Goal: Task Accomplishment & Management: Complete application form

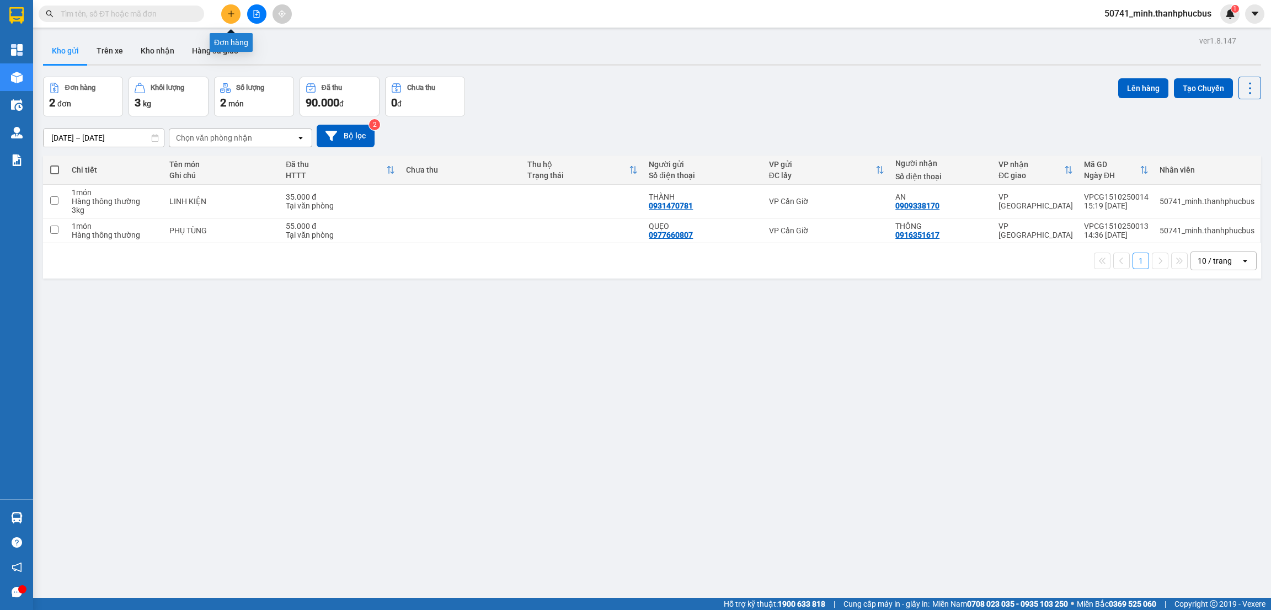
click at [229, 8] on button at bounding box center [230, 13] width 19 height 19
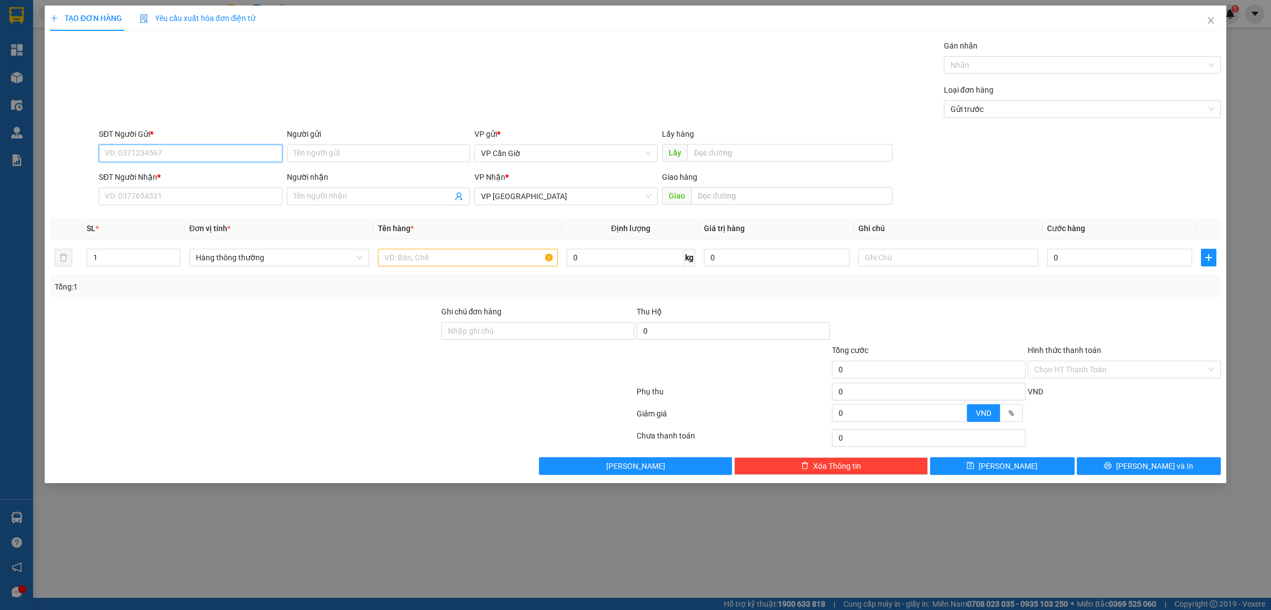
click at [145, 157] on input "SĐT Người Gửi *" at bounding box center [190, 154] width 183 height 18
click at [318, 152] on input "Người gửi" at bounding box center [378, 154] width 183 height 18
click at [144, 160] on input "07788" at bounding box center [190, 154] width 183 height 18
click at [161, 157] on input "07788" at bounding box center [190, 154] width 183 height 18
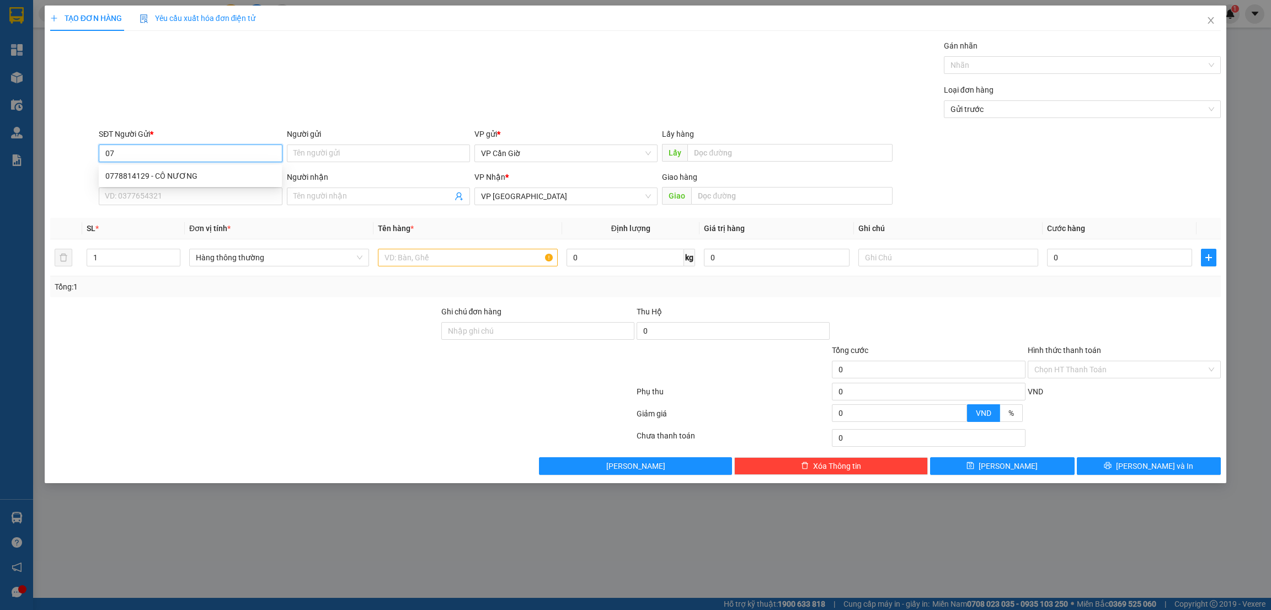
type input "0"
click at [146, 357] on div at bounding box center [244, 363] width 391 height 39
click at [130, 149] on input "SĐT Người Gửi *" at bounding box center [190, 154] width 183 height 18
click at [145, 177] on div "0772933988 - CHỊ HẢO VÉ SỐ" at bounding box center [190, 176] width 170 height 12
type input "0772933988"
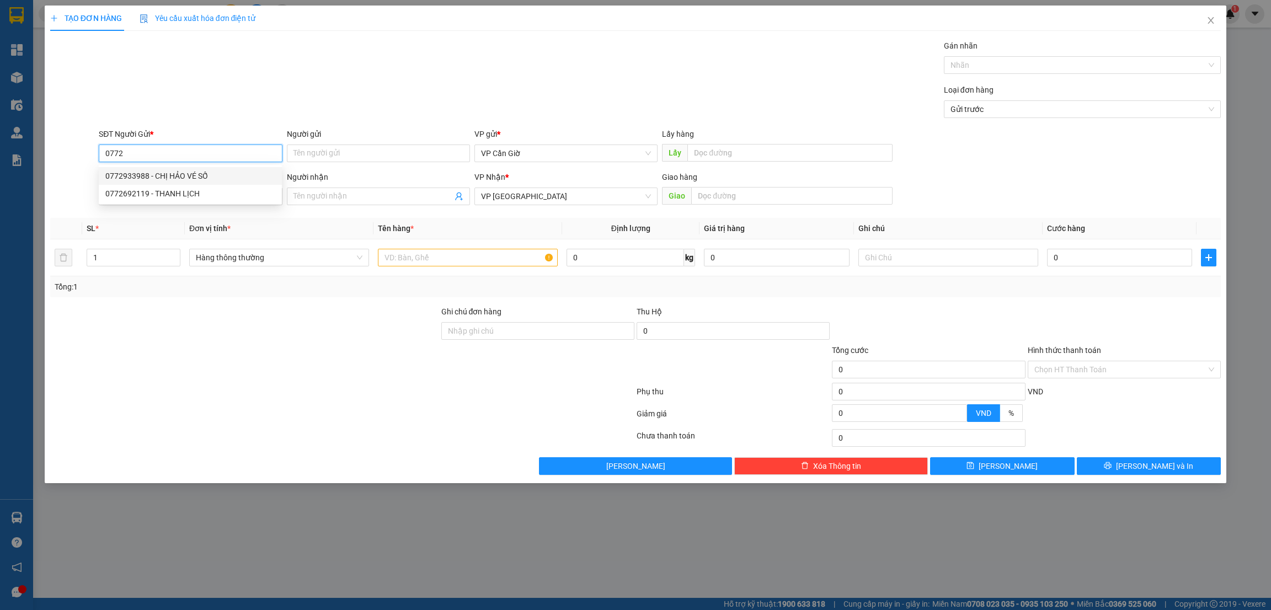
type input "CHỊ HẢO VÉ SỐ"
type input "25.000"
type input "0772933988"
click at [136, 198] on input "SĐT Người Nhận *" at bounding box center [190, 197] width 183 height 18
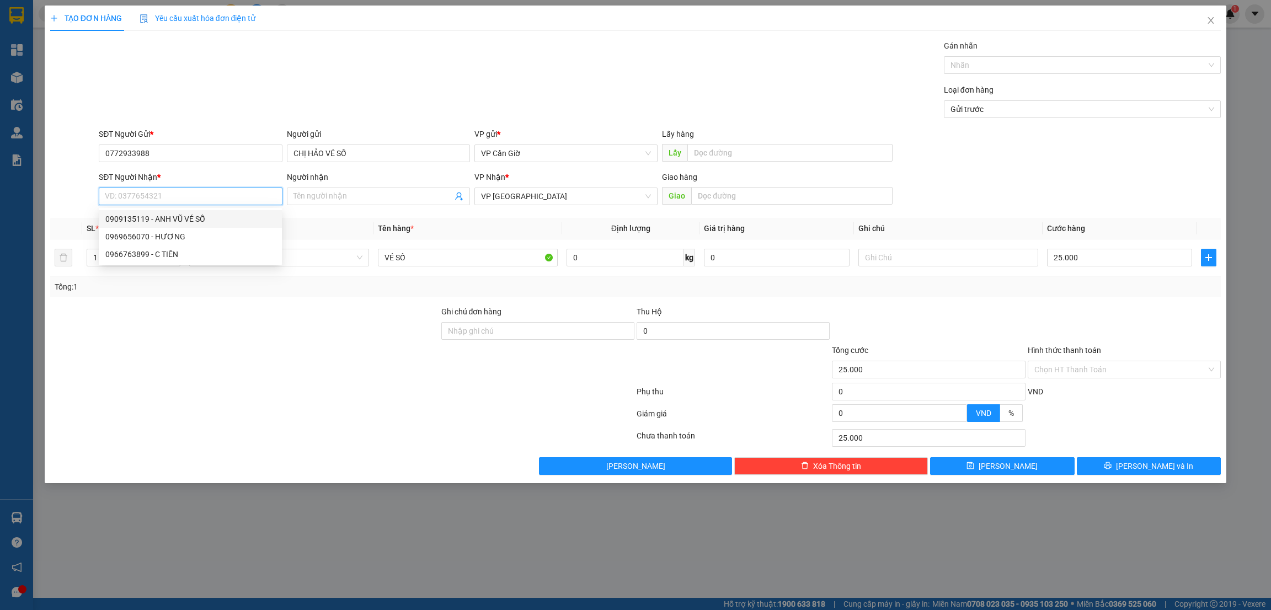
click at [141, 220] on div "0909135119 - ANH VŨ VÉ SỐ" at bounding box center [190, 219] width 170 height 12
type input "0909135119"
type input "[PERSON_NAME] VÉ SỐ"
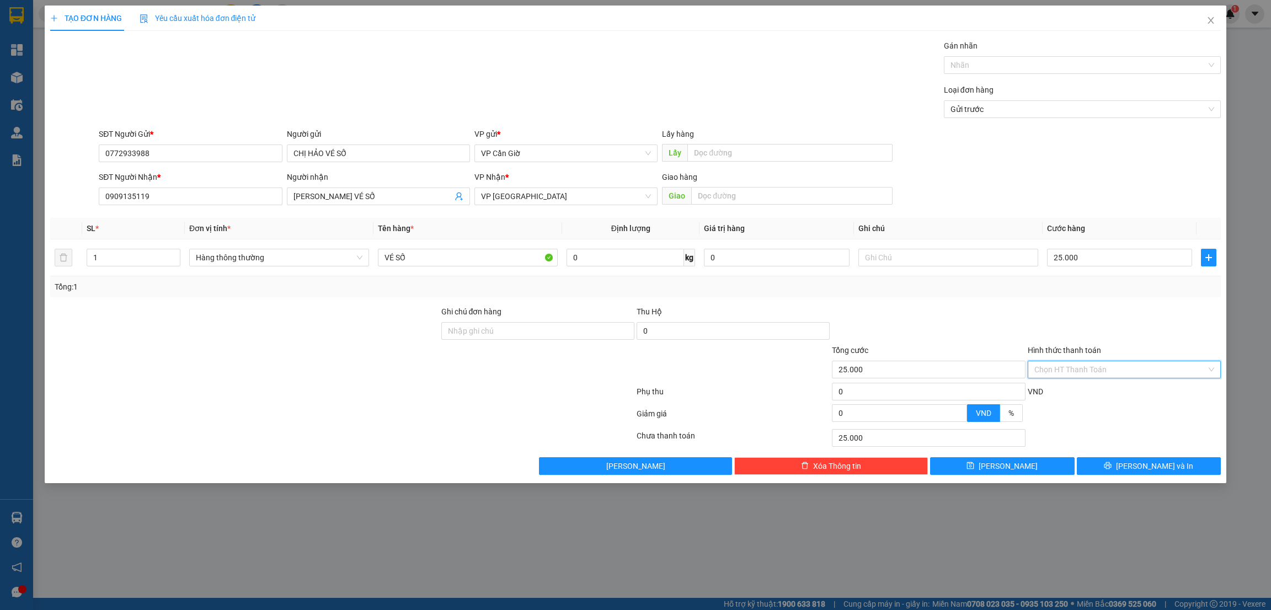
click at [1077, 369] on input "Hình thức thanh toán" at bounding box center [1120, 369] width 172 height 17
click at [1050, 393] on div "Tại văn phòng" at bounding box center [1124, 392] width 180 height 12
type input "0"
click at [1147, 464] on span "[PERSON_NAME] và In" at bounding box center [1154, 466] width 77 height 12
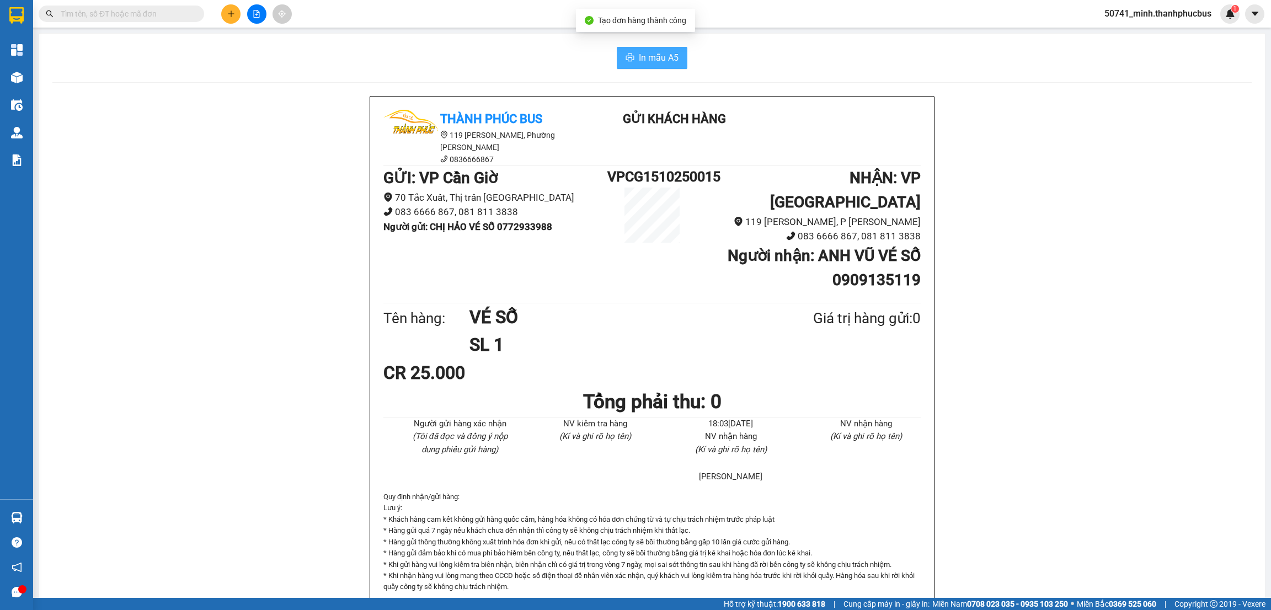
click at [631, 56] on button "In mẫu A5" at bounding box center [652, 58] width 71 height 22
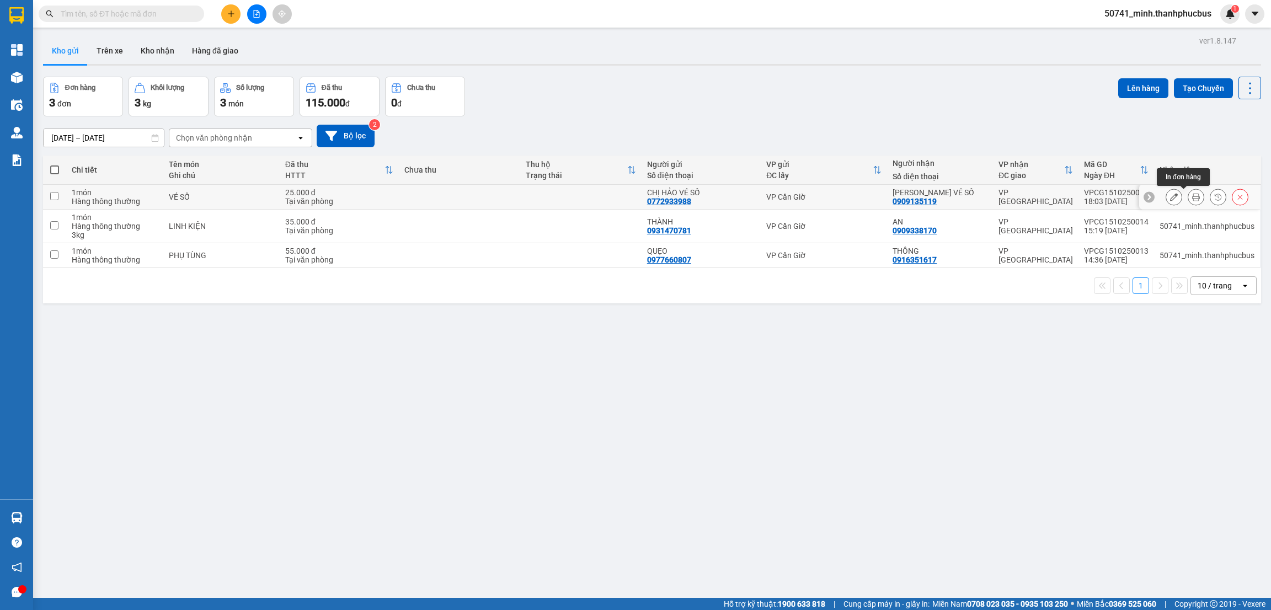
click at [1192, 196] on icon at bounding box center [1196, 197] width 8 height 8
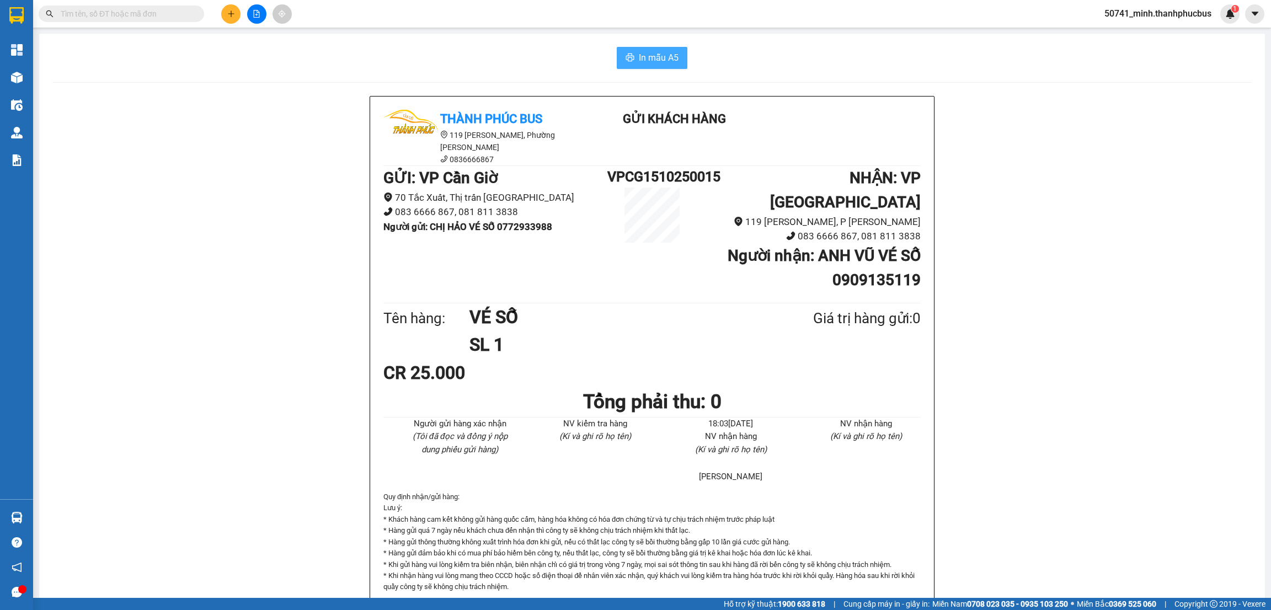
click at [644, 62] on span "In mẫu A5" at bounding box center [659, 58] width 40 height 14
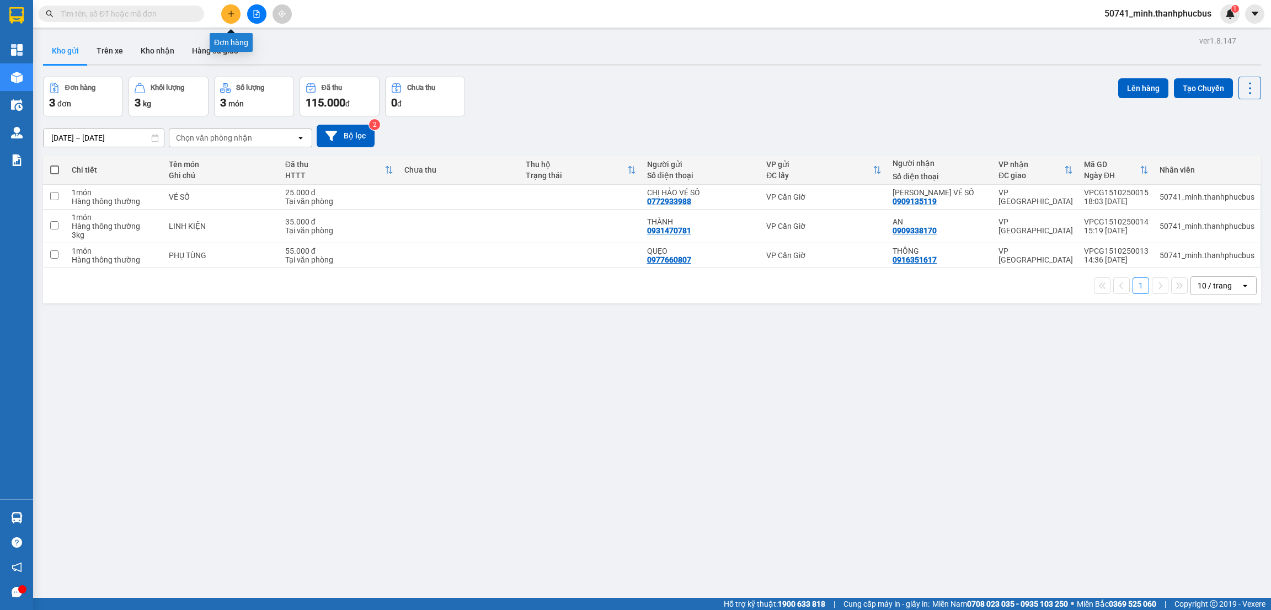
click at [228, 16] on icon "plus" at bounding box center [231, 14] width 8 height 8
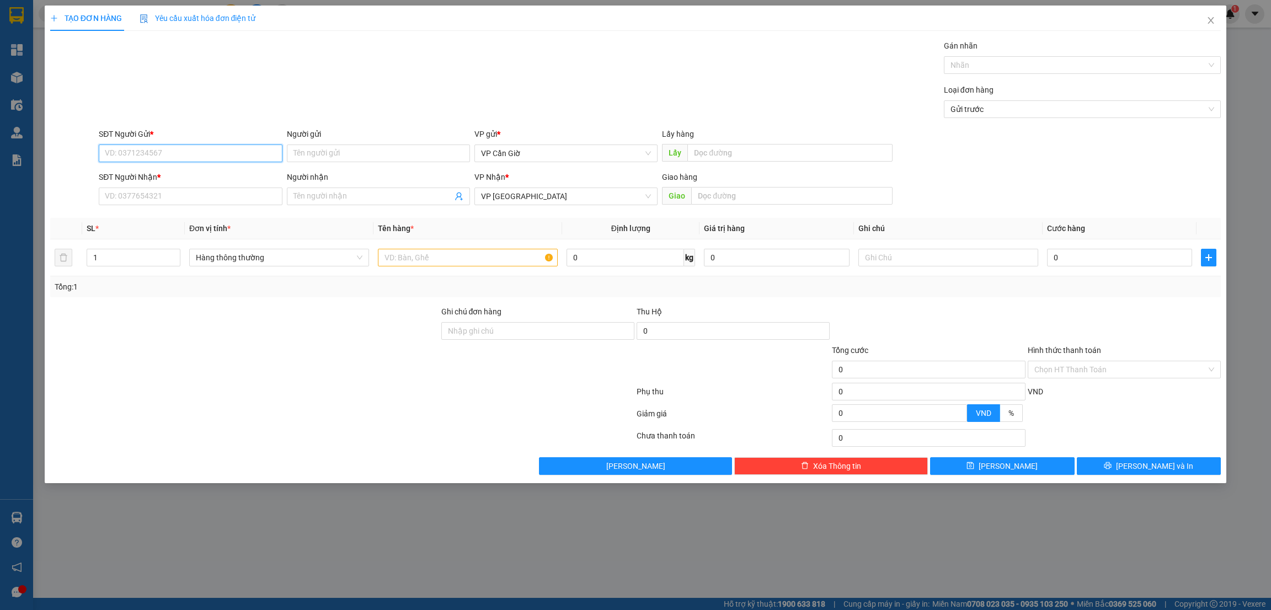
click at [123, 147] on input "SĐT Người Gửi *" at bounding box center [190, 154] width 183 height 18
click at [162, 176] on div "0945459754 - HOÀNG" at bounding box center [190, 176] width 170 height 12
type input "0945459754"
type input "HOÀNG"
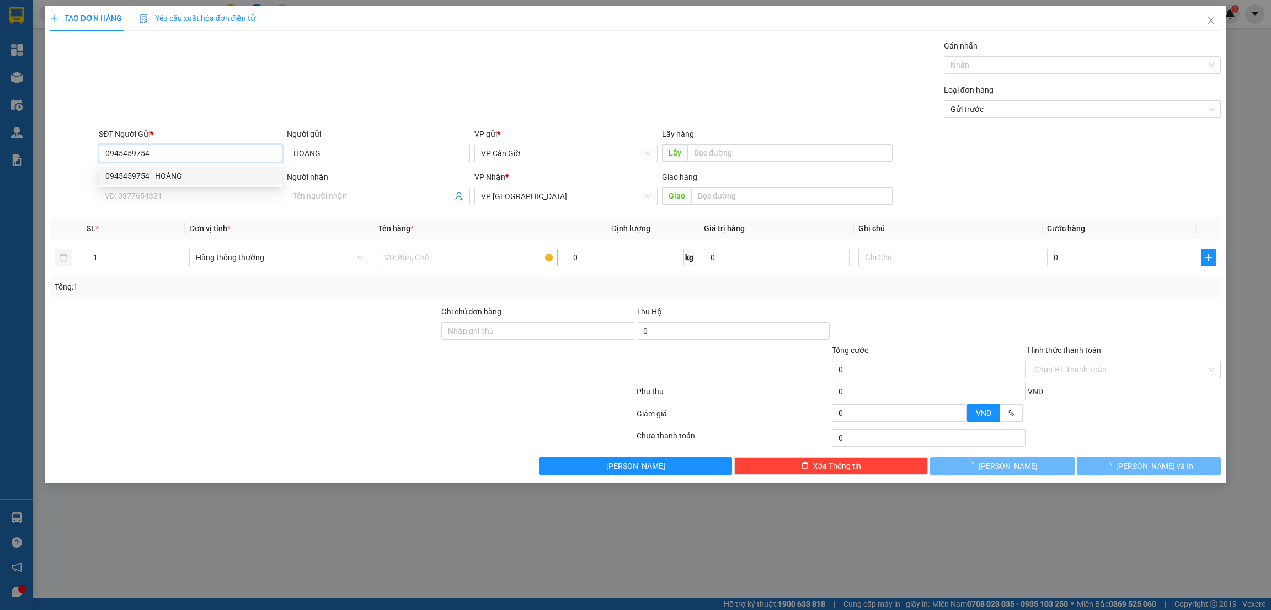
type input "45.000"
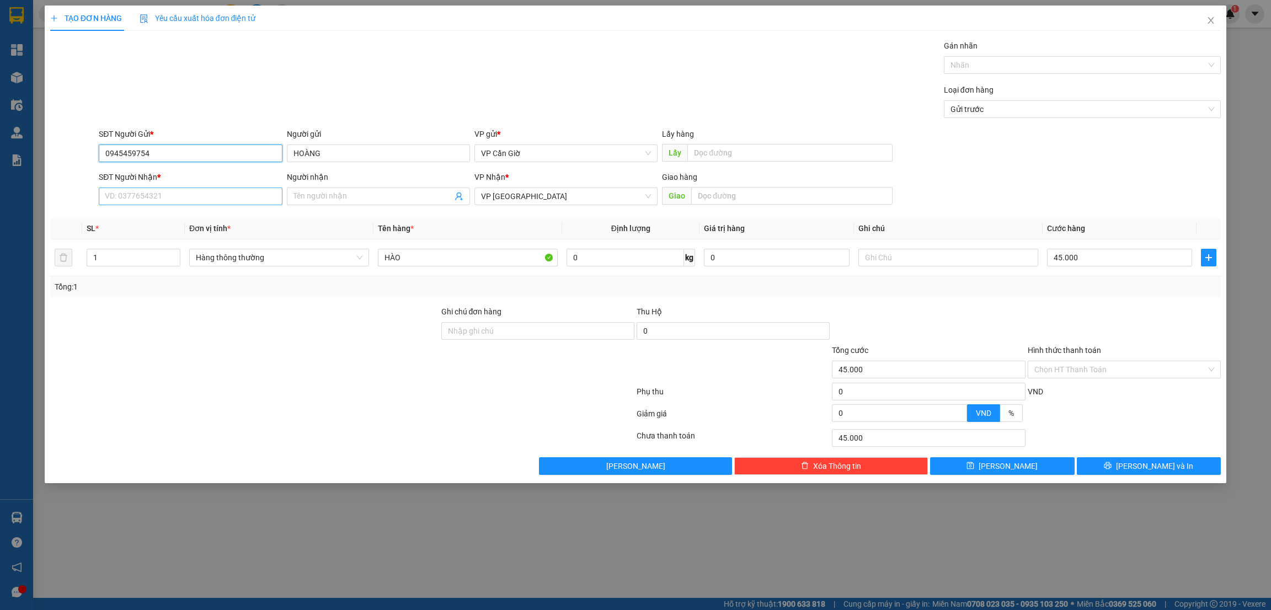
type input "0945459754"
click at [127, 200] on input "SĐT Người Nhận *" at bounding box center [190, 197] width 183 height 18
click at [154, 216] on div "0945459754 - HOÀNG" at bounding box center [190, 219] width 170 height 12
type input "0945459754"
type input "HOÀNG"
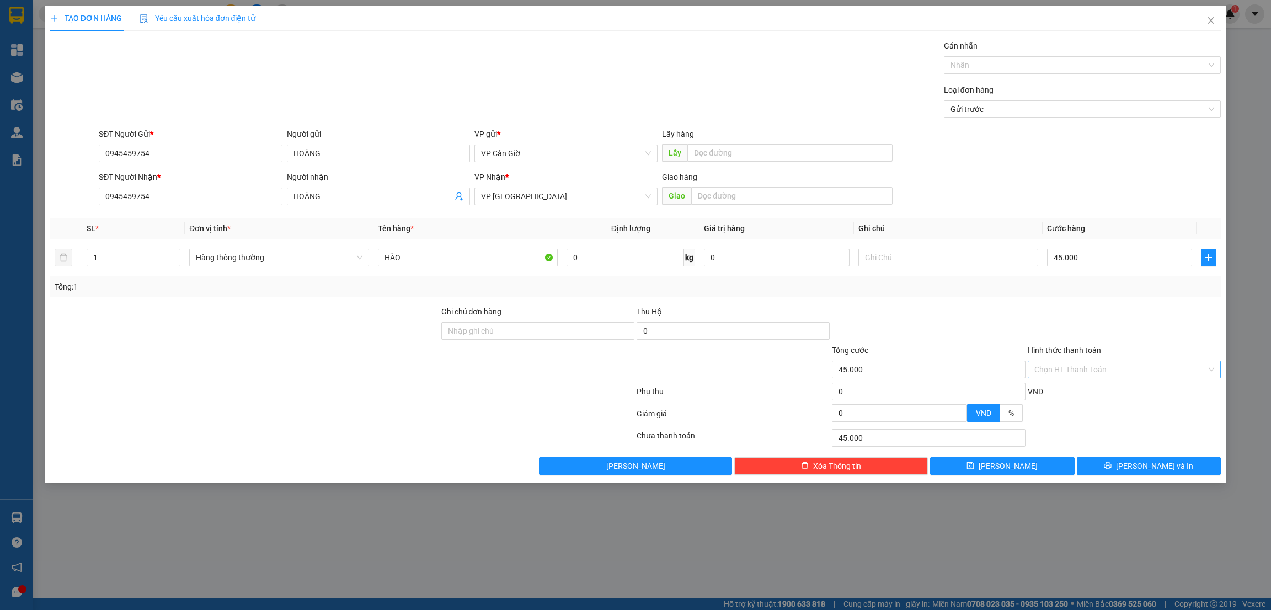
click at [1049, 374] on input "Hình thức thanh toán" at bounding box center [1120, 369] width 172 height 17
click at [1066, 389] on div "Tại văn phòng" at bounding box center [1124, 392] width 180 height 12
type input "0"
click at [1136, 461] on button "[PERSON_NAME] và In" at bounding box center [1149, 466] width 145 height 18
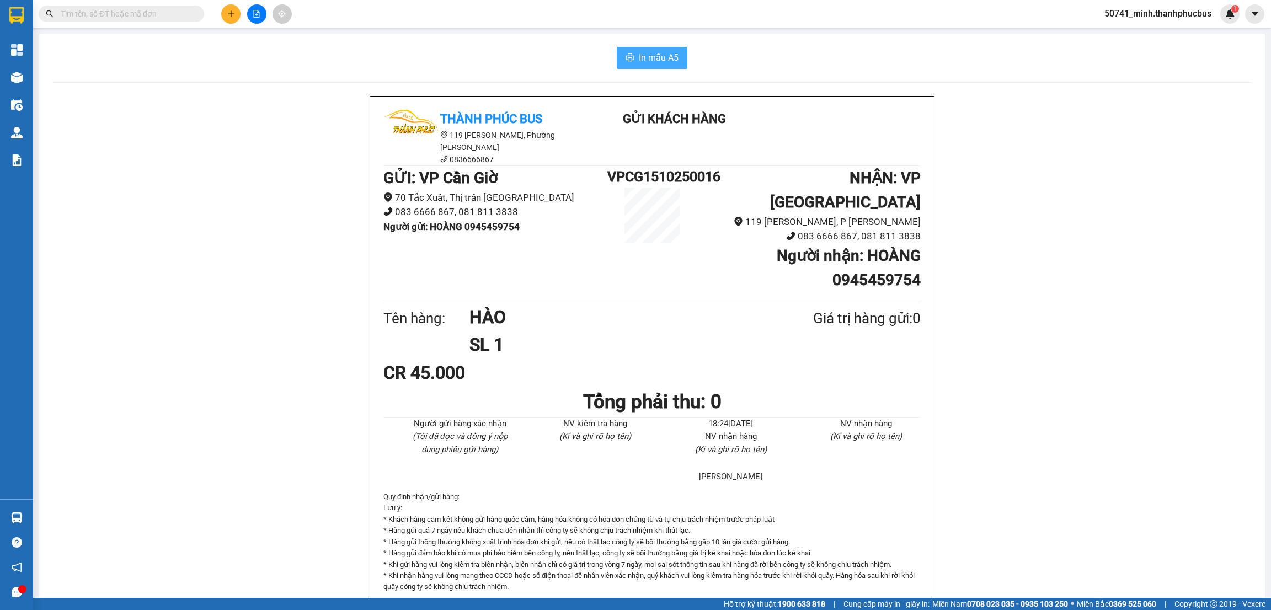
click at [639, 61] on span "In mẫu A5" at bounding box center [659, 58] width 40 height 14
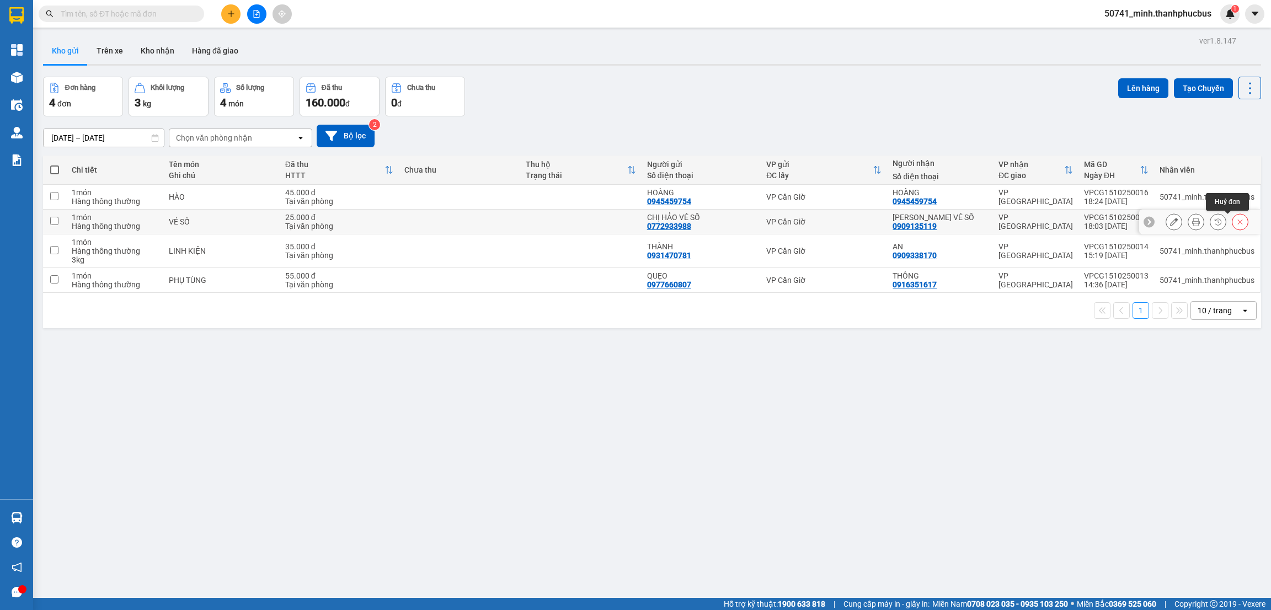
click at [1236, 223] on icon at bounding box center [1240, 222] width 8 height 8
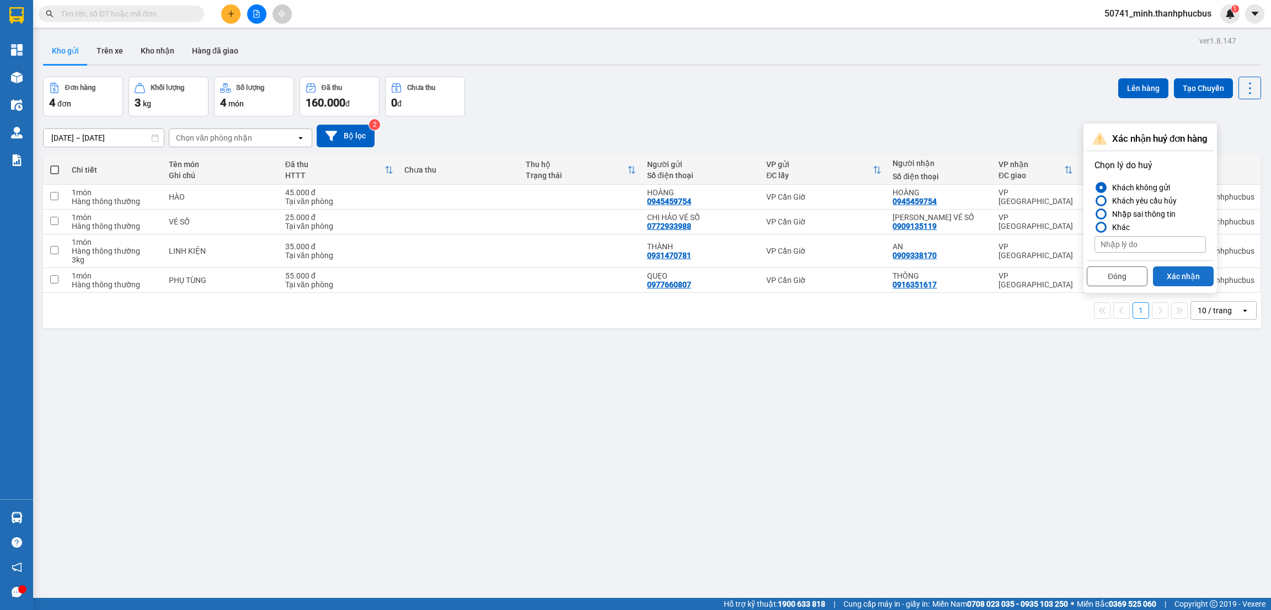
click at [1172, 273] on button "Xác nhận" at bounding box center [1183, 276] width 61 height 20
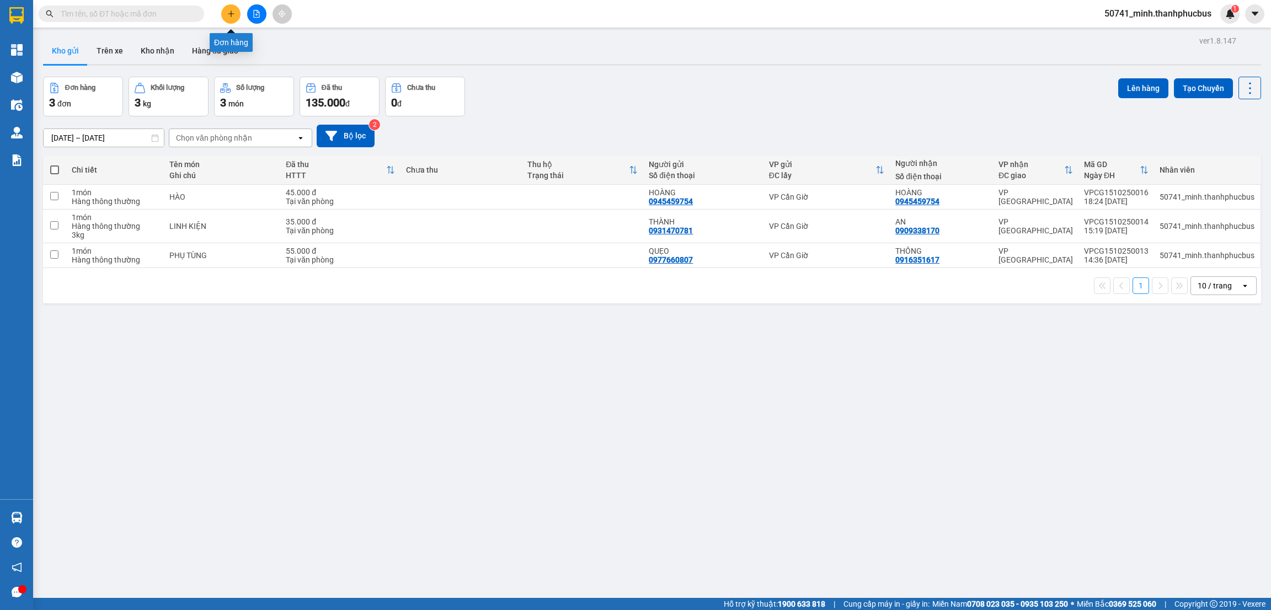
click at [229, 19] on button at bounding box center [230, 13] width 19 height 19
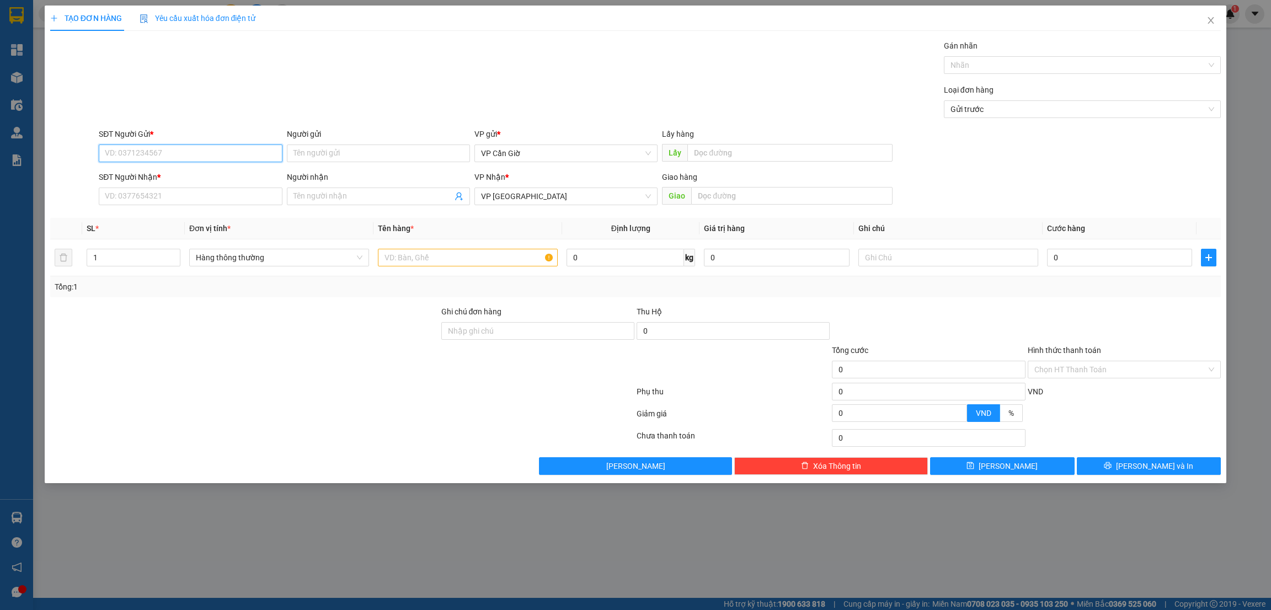
click at [138, 152] on input "SĐT Người Gửi *" at bounding box center [190, 154] width 183 height 18
click at [145, 173] on div "0772933988 - CHỊ HẢO VÉ SỐ" at bounding box center [190, 176] width 170 height 12
type input "0772933988"
type input "CHỊ HẢO VÉ SỐ"
type input "25.000"
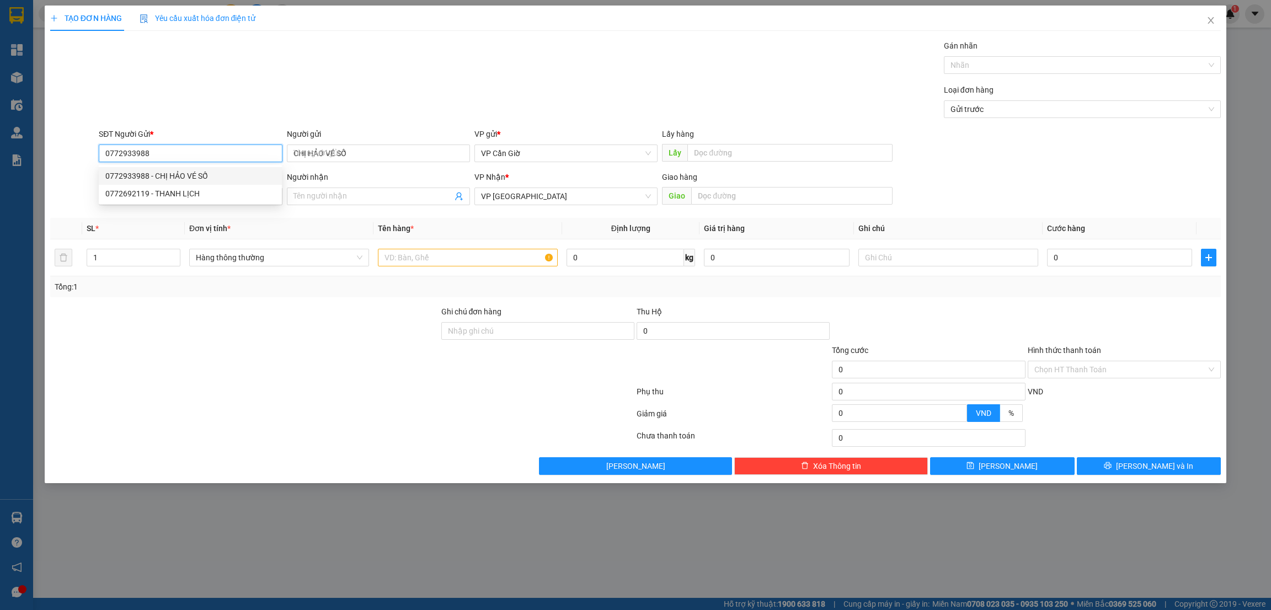
type input "25.000"
type input "0772933988"
click at [140, 200] on input "SĐT Người Nhận *" at bounding box center [190, 197] width 183 height 18
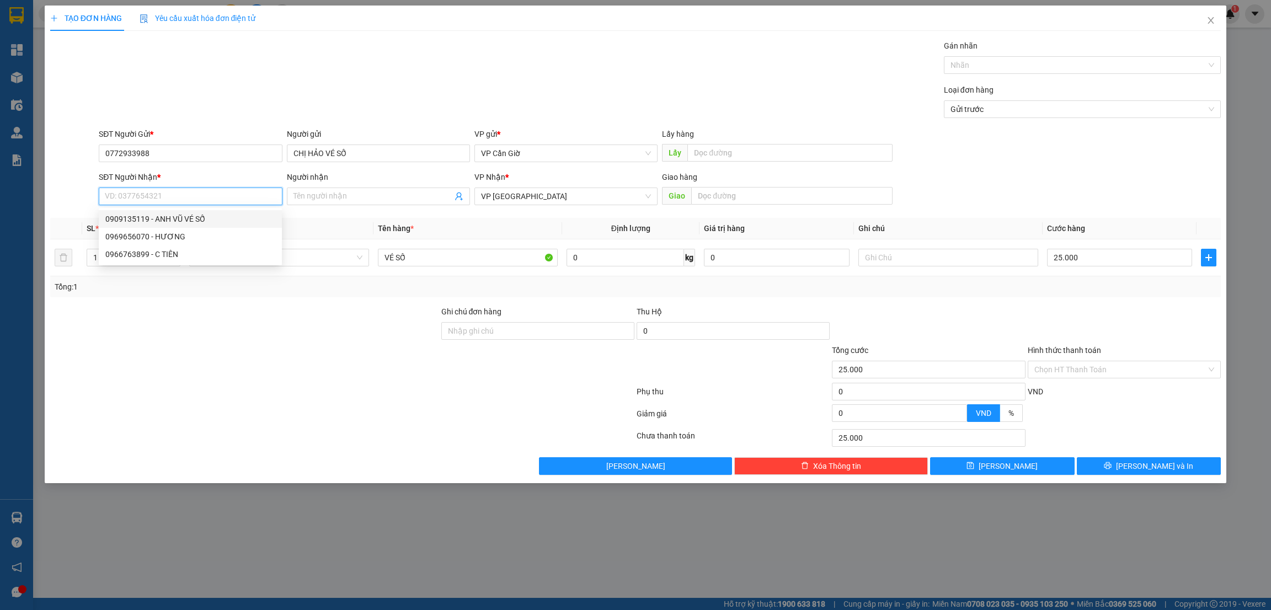
click at [177, 222] on div "0909135119 - ANH VŨ VÉ SỐ" at bounding box center [190, 219] width 170 height 12
type input "0909135119"
type input "[PERSON_NAME] VÉ SỐ"
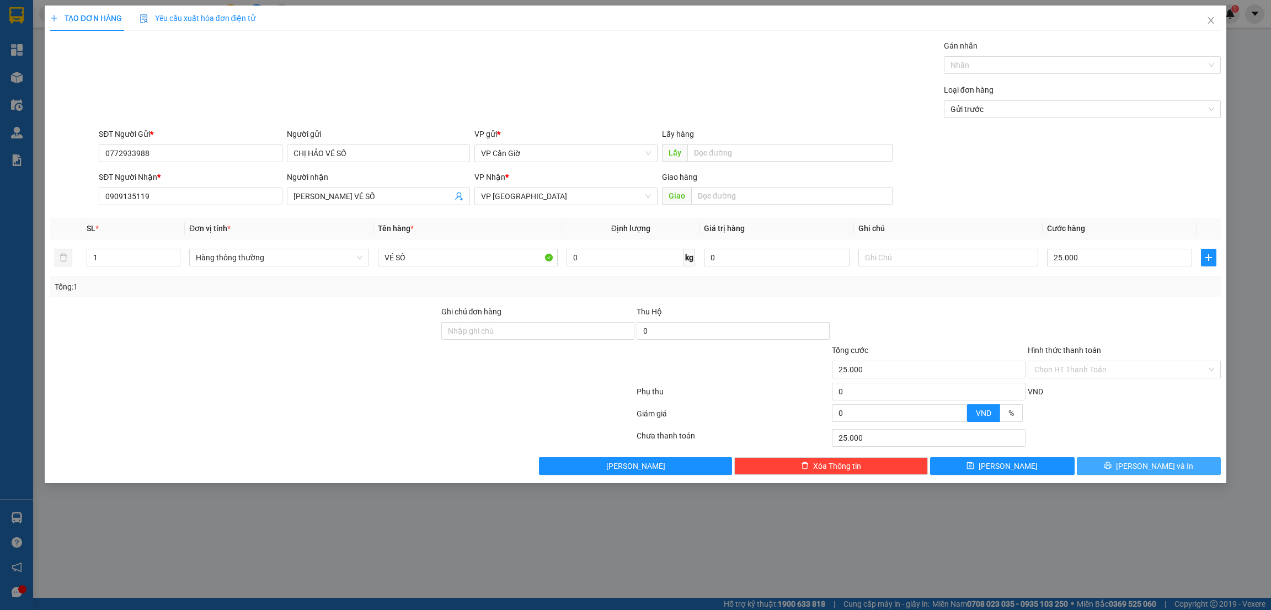
click at [1141, 460] on button "[PERSON_NAME] và In" at bounding box center [1149, 466] width 145 height 18
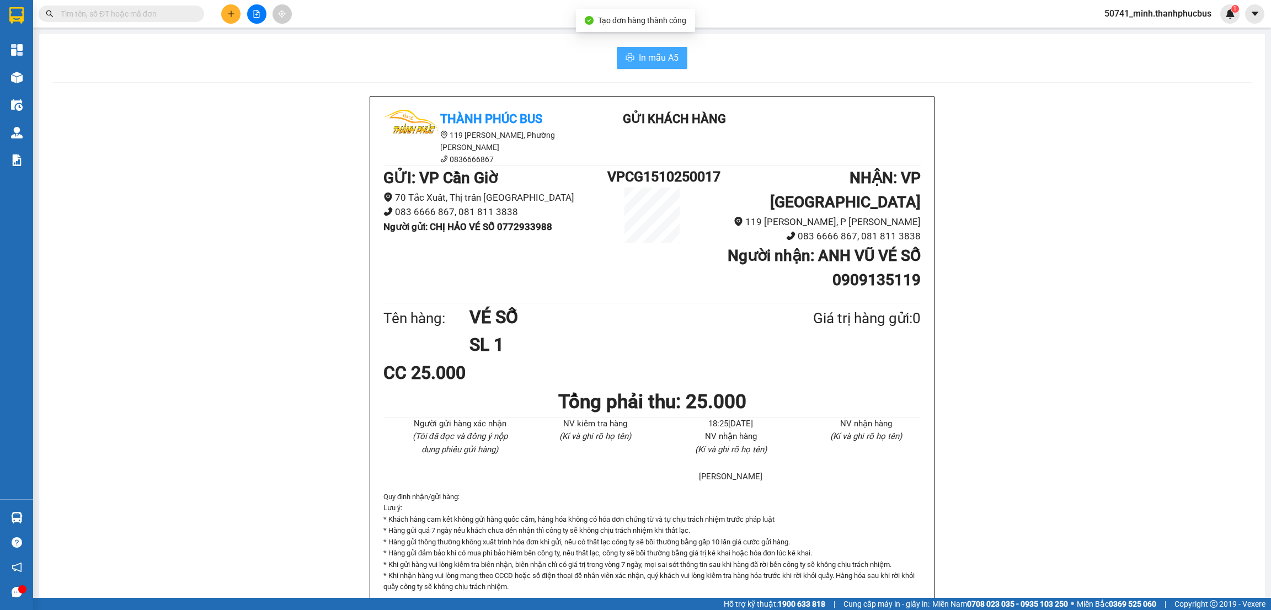
click at [650, 60] on span "In mẫu A5" at bounding box center [659, 58] width 40 height 14
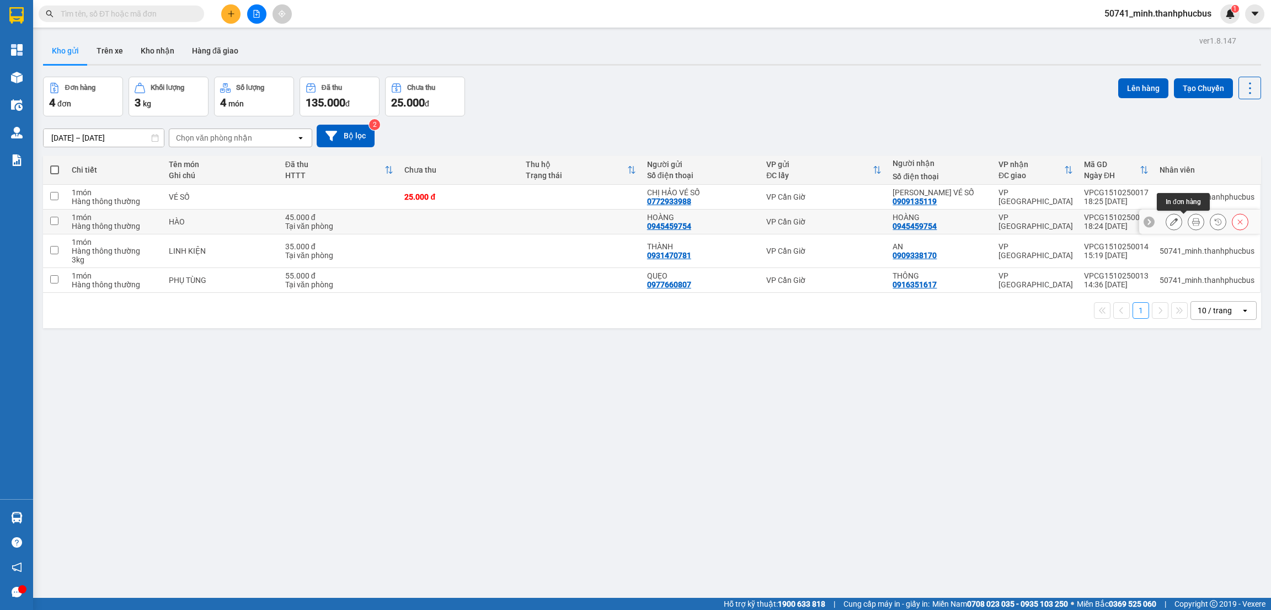
click at [1192, 223] on icon at bounding box center [1196, 222] width 8 height 8
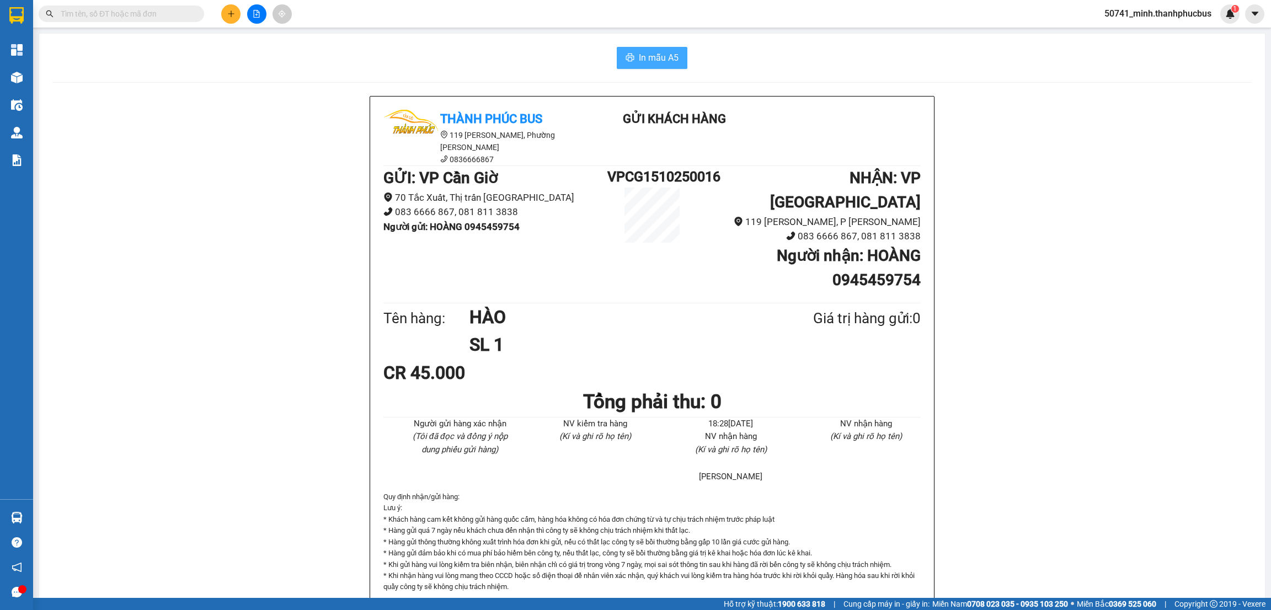
click at [651, 56] on span "In mẫu A5" at bounding box center [659, 58] width 40 height 14
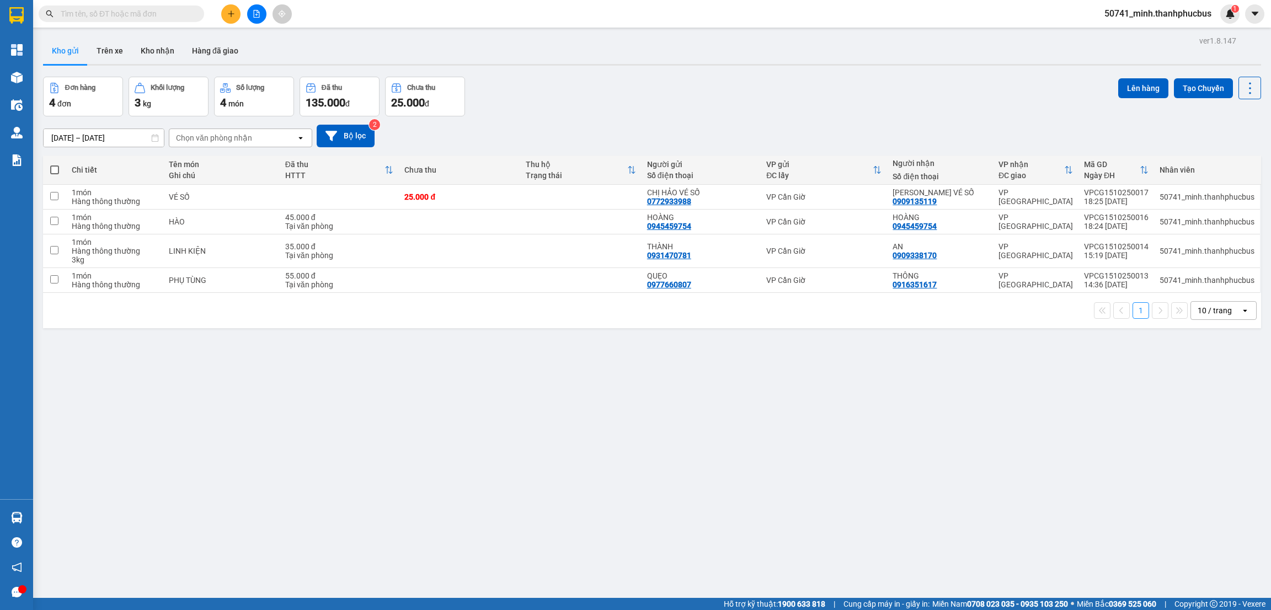
click at [223, 8] on button at bounding box center [230, 13] width 19 height 19
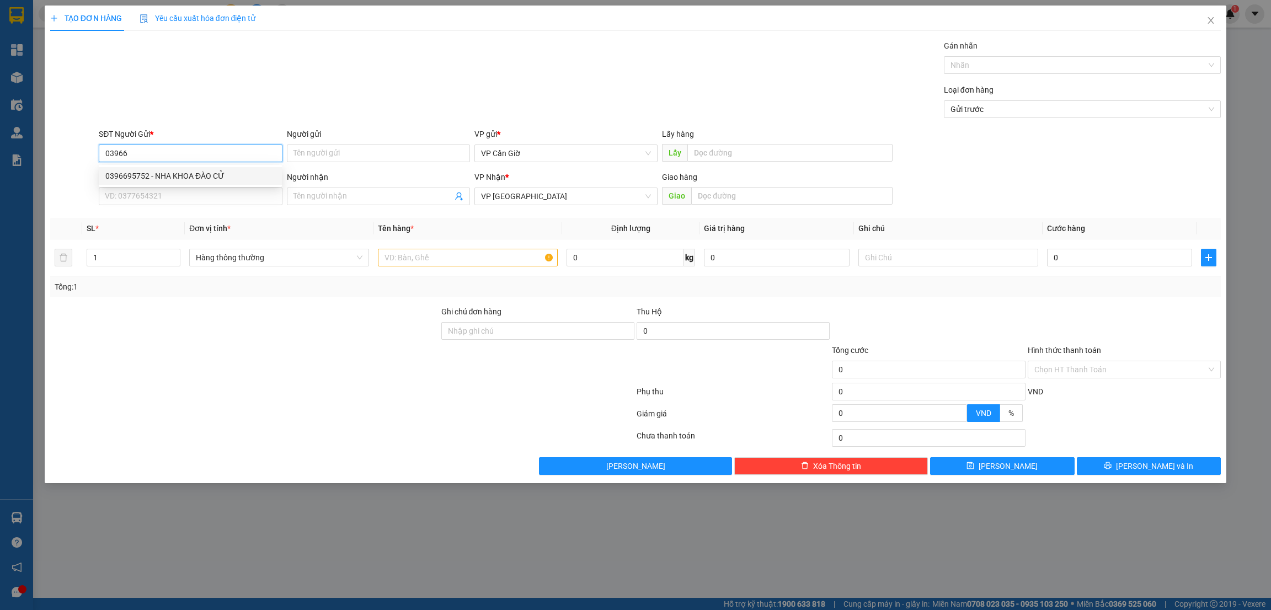
click at [149, 174] on div "0396695752 - NHA KHOA ĐÀO CỬ" at bounding box center [190, 176] width 170 height 12
type input "0396695752"
type input "NHA KHOA ĐÀO CỬ"
type input "25.000"
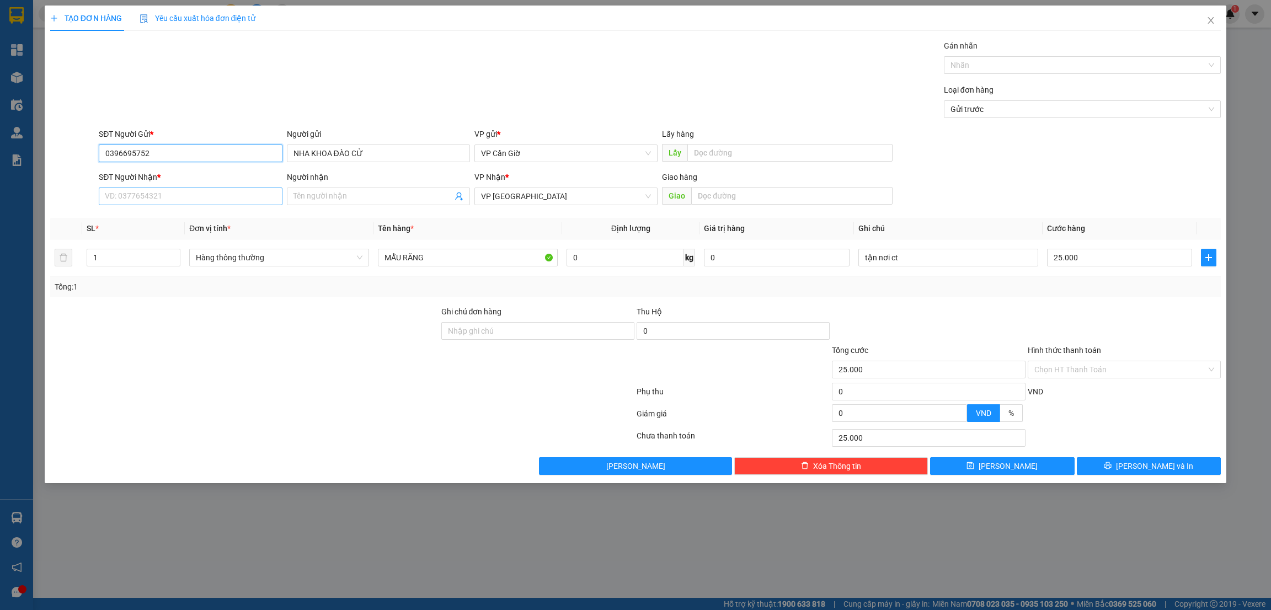
type input "0396695752"
click at [153, 199] on input "SĐT Người Nhận *" at bounding box center [190, 197] width 183 height 18
click at [153, 220] on div "0907880199 - LABO HÙNG" at bounding box center [190, 219] width 170 height 12
type input "0907880199"
type input "LABO HÙNG"
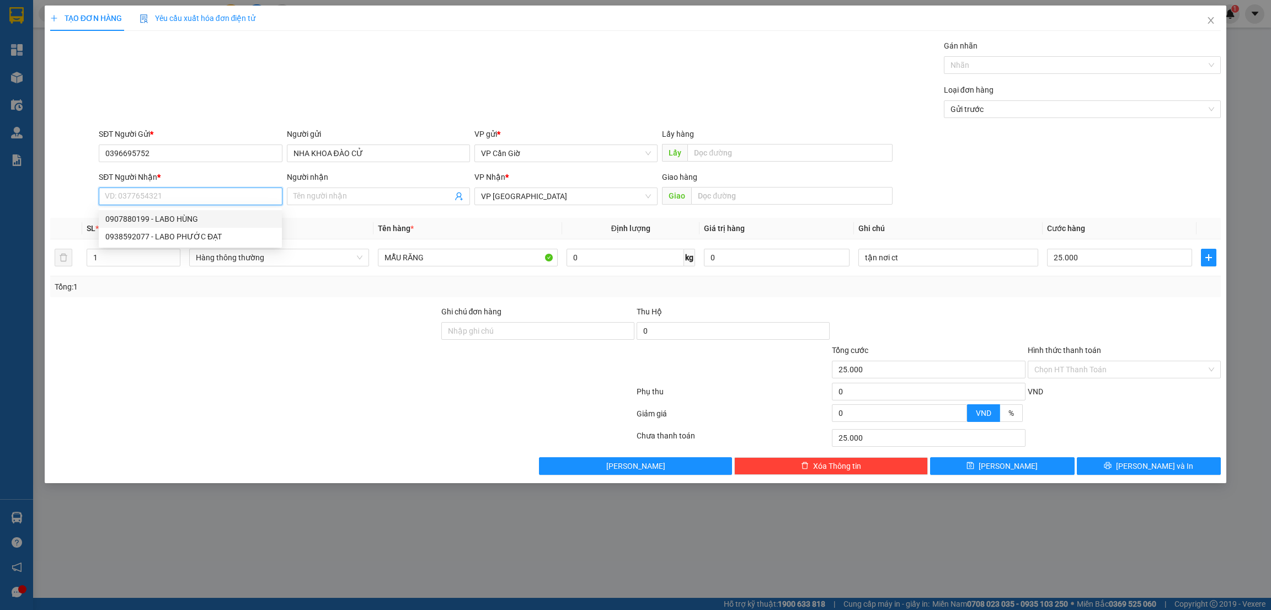
type input "13 ĐƯỜNG 42, KHÁNH HỘI, TPHCM"
click at [1094, 369] on input "Hình thức thanh toán" at bounding box center [1120, 369] width 172 height 17
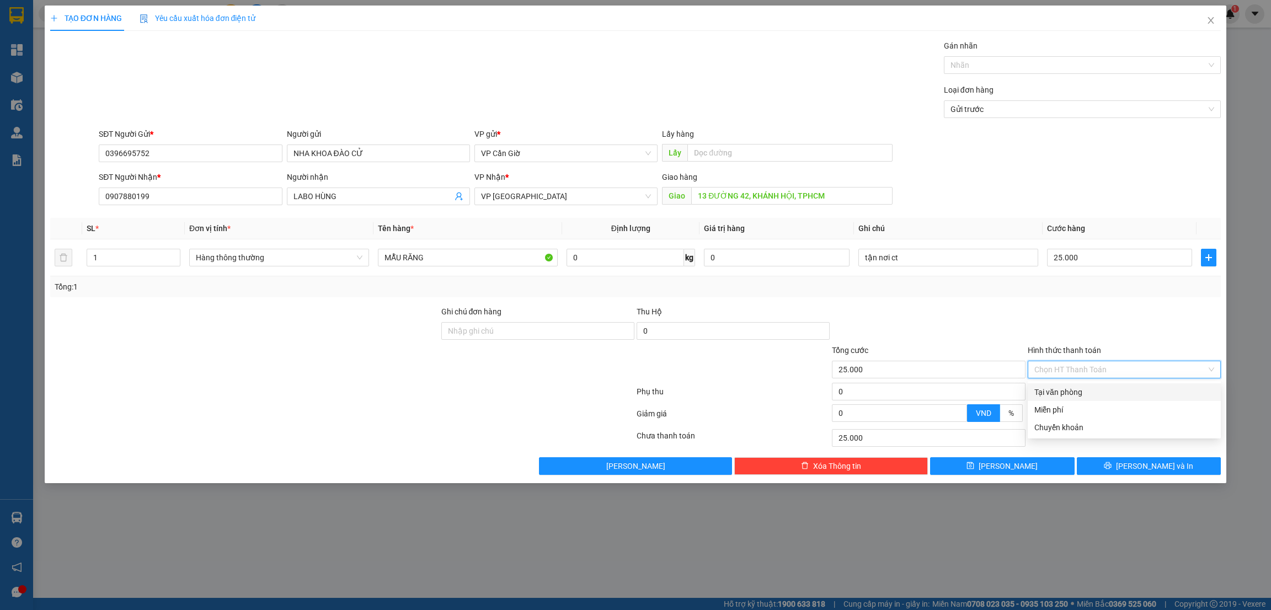
click at [1055, 392] on div "Tại văn phòng" at bounding box center [1124, 392] width 180 height 12
type input "0"
click at [1155, 469] on span "[PERSON_NAME] và In" at bounding box center [1154, 466] width 77 height 12
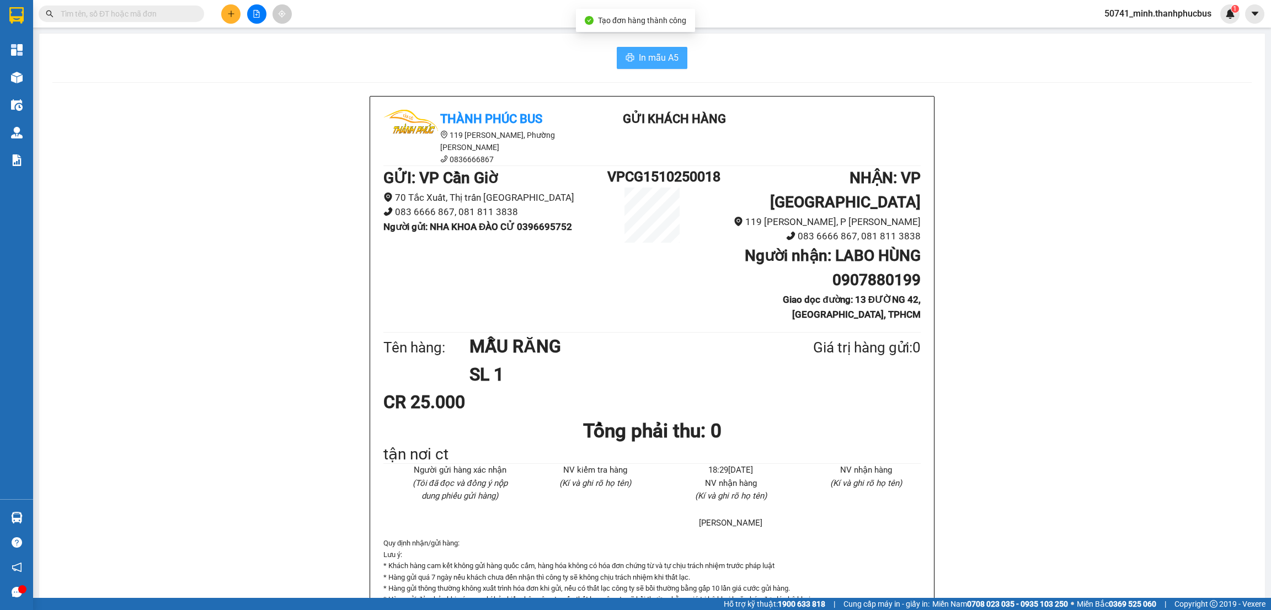
click at [639, 63] on span "In mẫu A5" at bounding box center [659, 58] width 40 height 14
